Goal: Complete application form

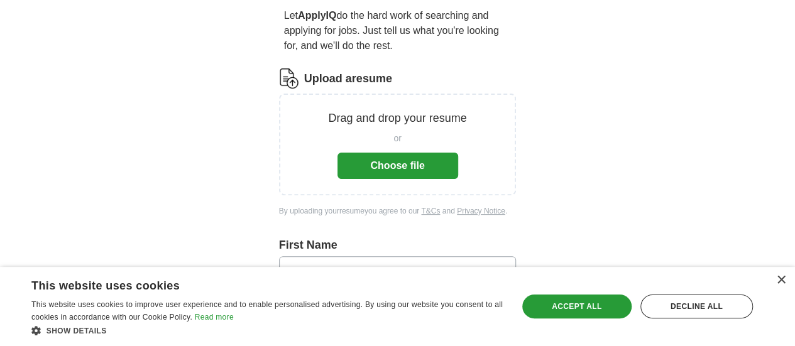
scroll to position [119, 0]
click at [387, 161] on button "Choose file" at bounding box center [397, 164] width 121 height 26
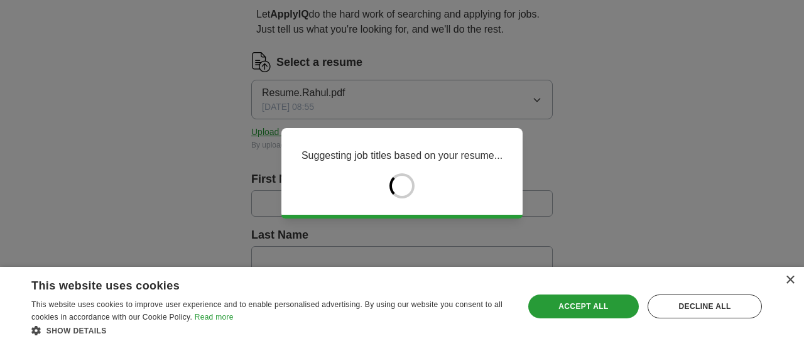
type input "*****"
type input "******"
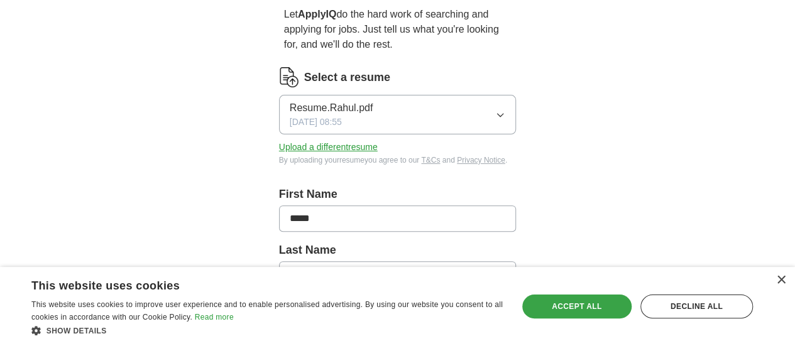
click at [583, 302] on div "Accept all" at bounding box center [576, 307] width 109 height 24
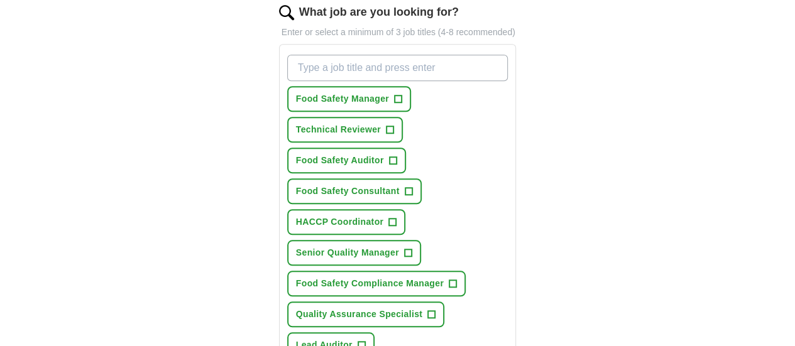
scroll to position [440, 0]
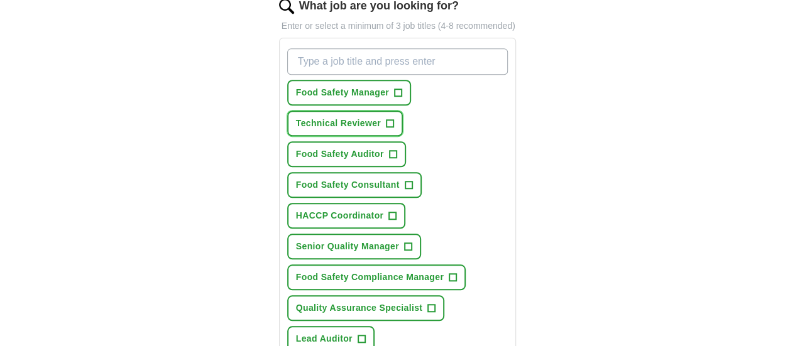
click at [403, 111] on button "Technical Reviewer +" at bounding box center [345, 124] width 116 height 26
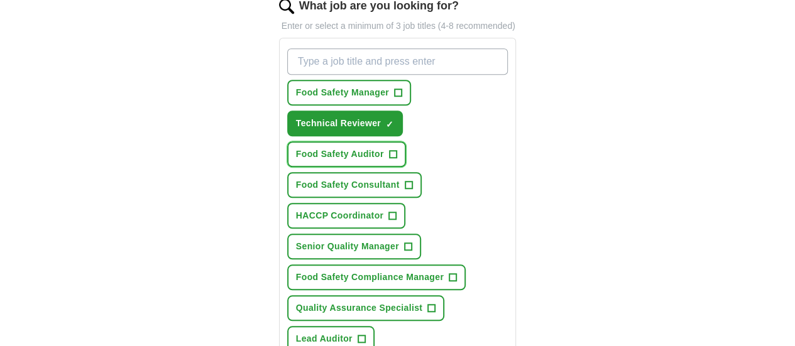
click at [369, 141] on button "Food Safety Auditor +" at bounding box center [346, 154] width 119 height 26
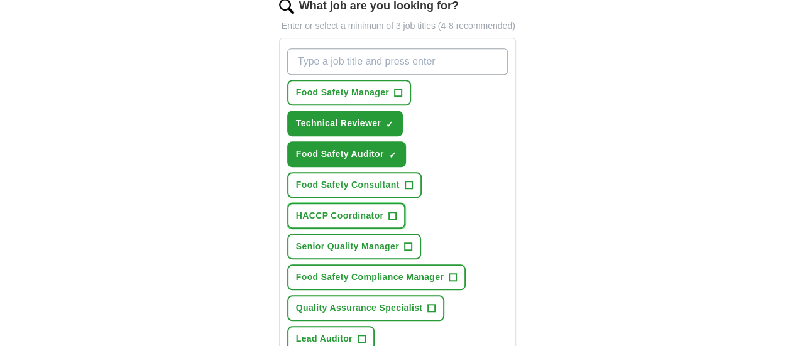
click at [368, 203] on button "HACCP Coordinator +" at bounding box center [346, 216] width 118 height 26
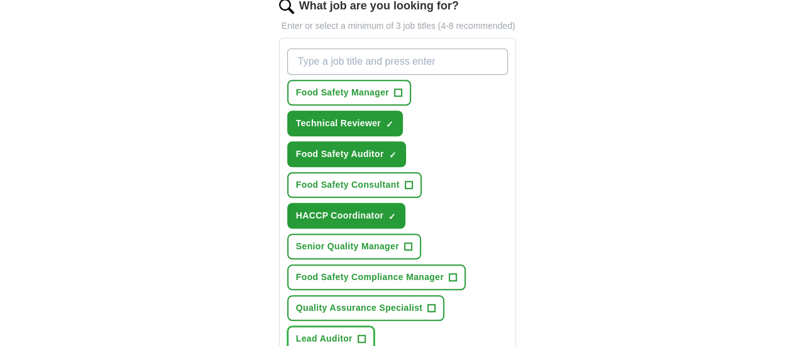
click at [352, 332] on span "Lead Auditor" at bounding box center [324, 338] width 57 height 13
click at [405, 295] on button "Quality Assurance Specialist +" at bounding box center [365, 308] width 157 height 26
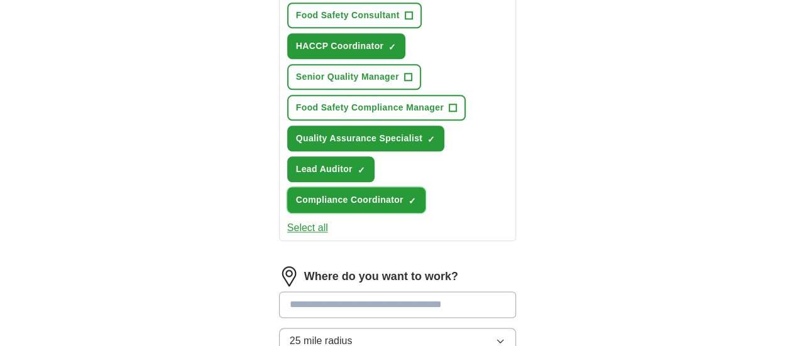
scroll to position [614, 0]
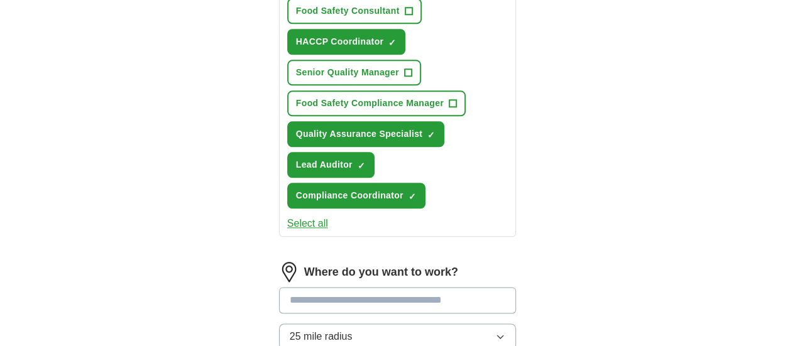
click at [292, 287] on input at bounding box center [398, 300] width 238 height 26
type input "*"
type input "**"
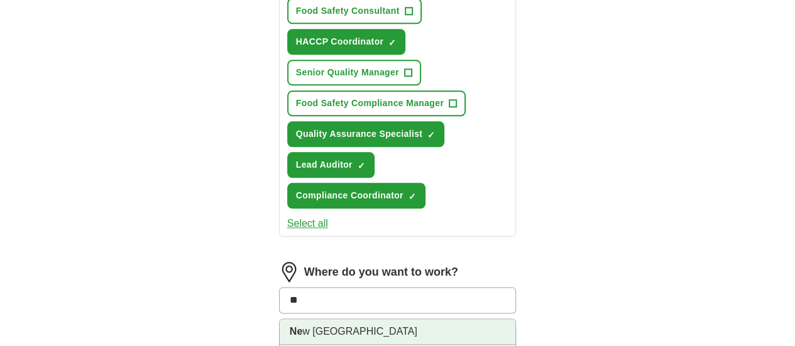
click at [297, 319] on li "Ne w [GEOGRAPHIC_DATA]" at bounding box center [398, 332] width 236 height 26
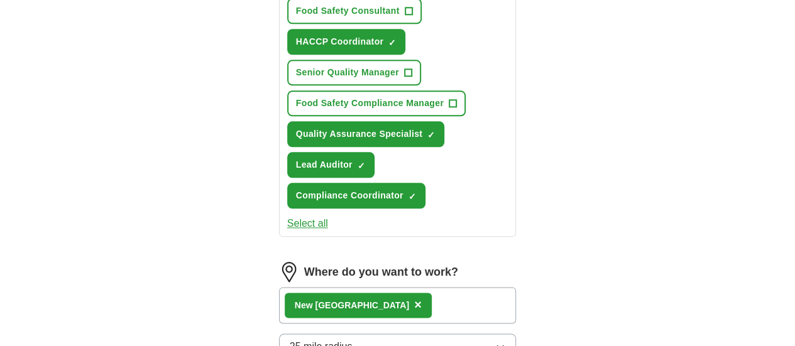
click at [311, 339] on span "25 mile radius" at bounding box center [321, 346] width 63 height 15
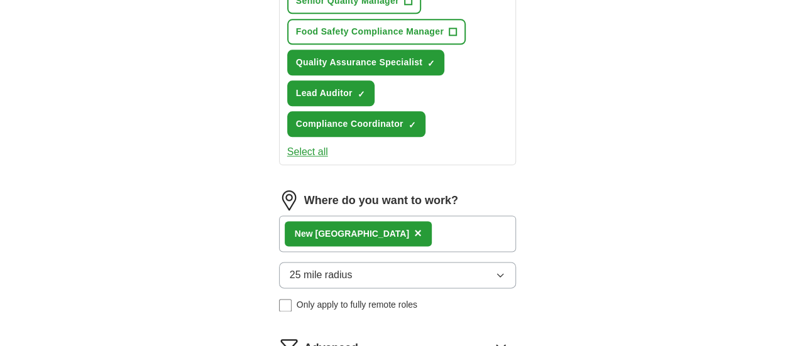
scroll to position [694, 0]
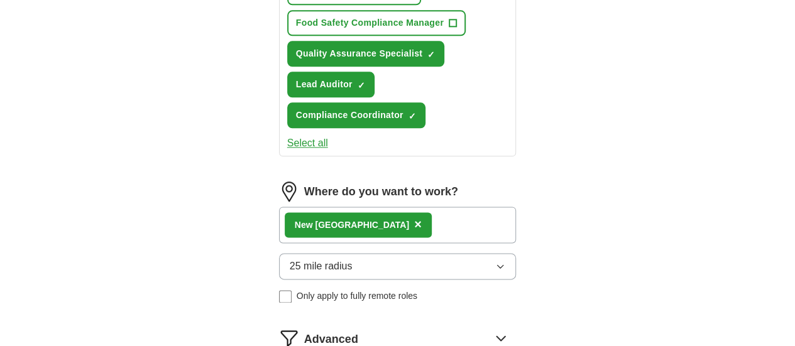
click at [516, 253] on button "25 mile radius" at bounding box center [398, 266] width 238 height 26
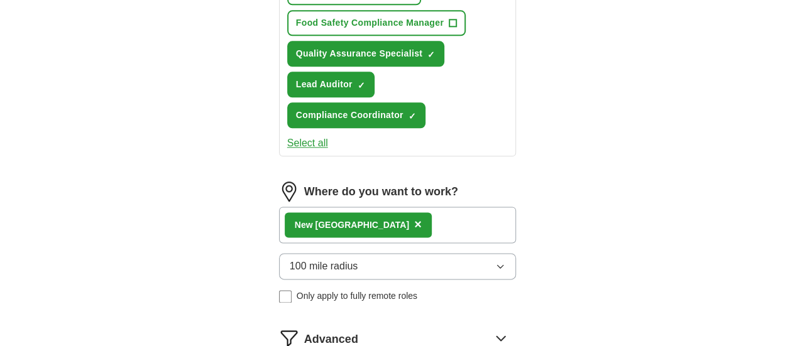
select select "**"
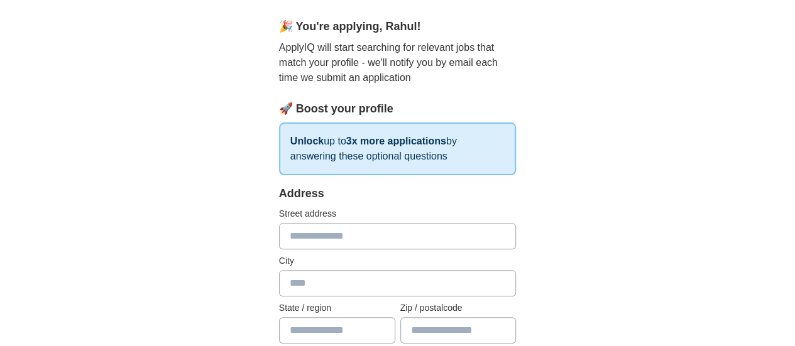
scroll to position [0, 0]
